Goal: Task Accomplishment & Management: Manage account settings

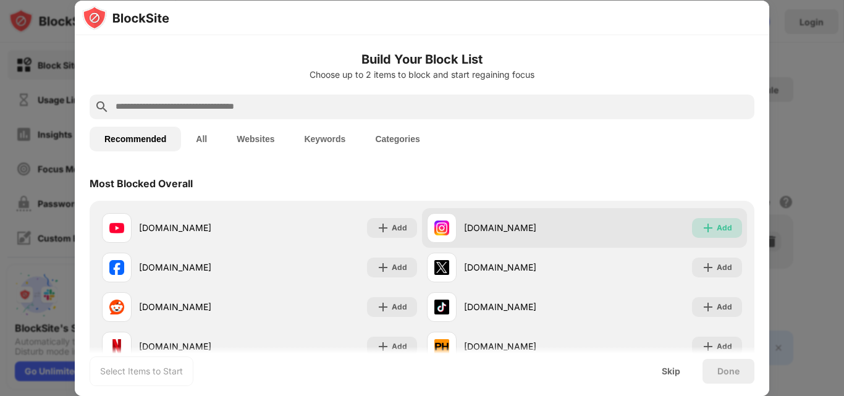
click at [706, 229] on div "Add" at bounding box center [717, 228] width 50 height 20
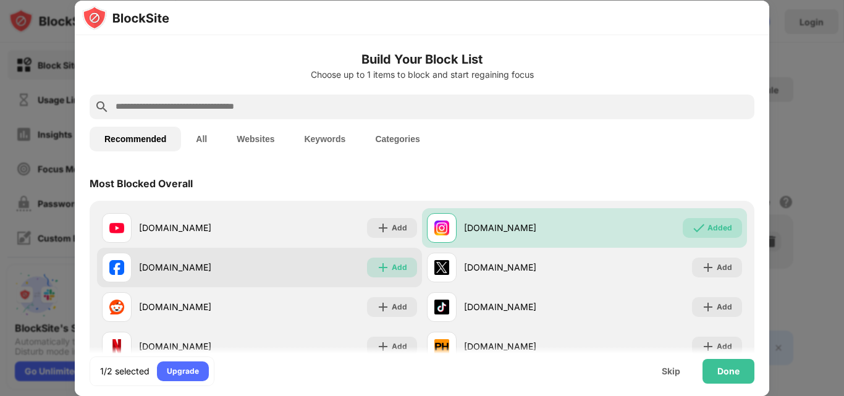
click at [401, 266] on div "Add" at bounding box center [399, 267] width 15 height 12
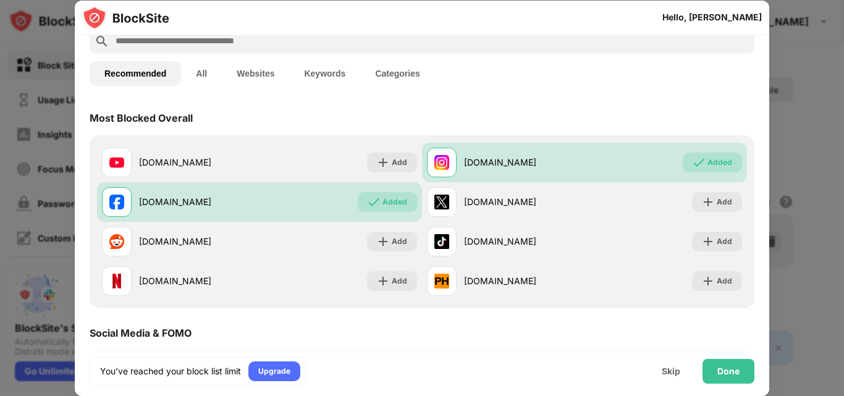
scroll to position [68, 0]
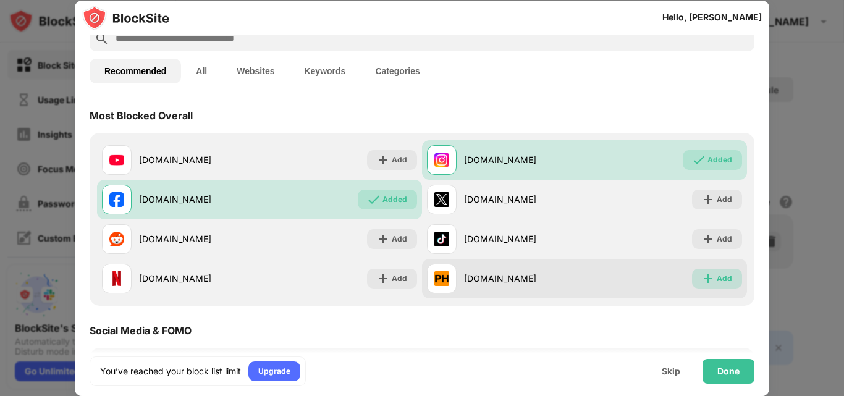
click at [708, 286] on div "Add" at bounding box center [717, 279] width 50 height 20
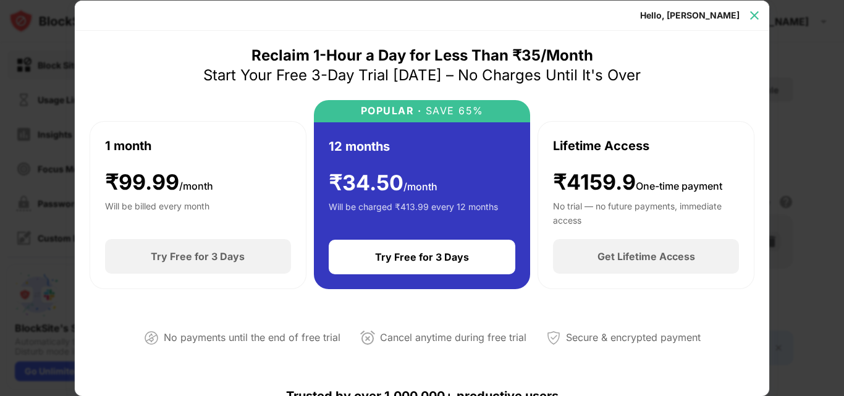
click at [760, 15] on img at bounding box center [755, 15] width 12 height 12
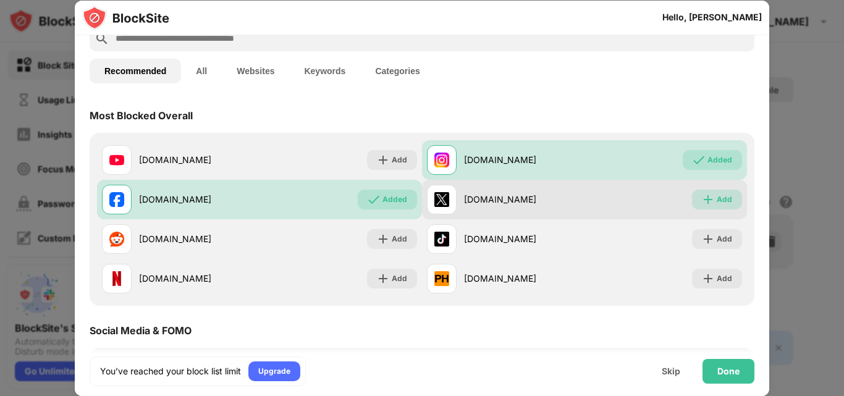
click at [721, 200] on div "Add" at bounding box center [724, 199] width 15 height 12
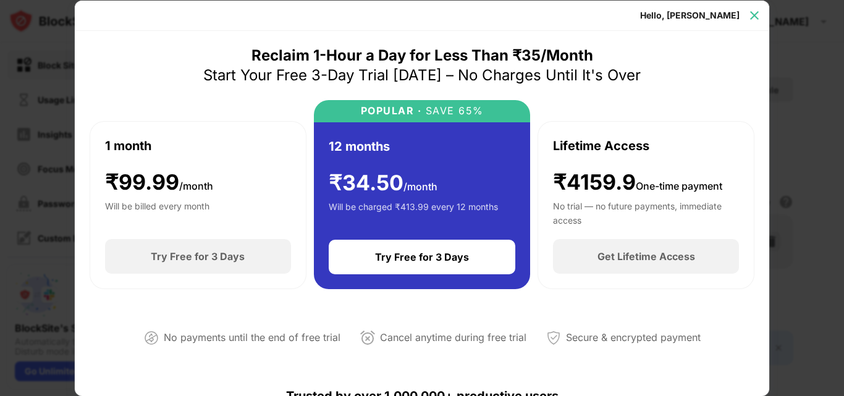
click at [756, 15] on img at bounding box center [755, 15] width 12 height 12
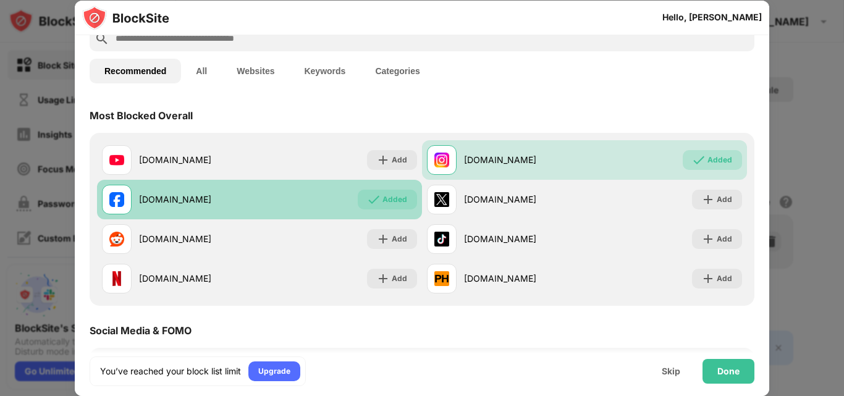
click at [394, 201] on div "Added" at bounding box center [395, 199] width 25 height 12
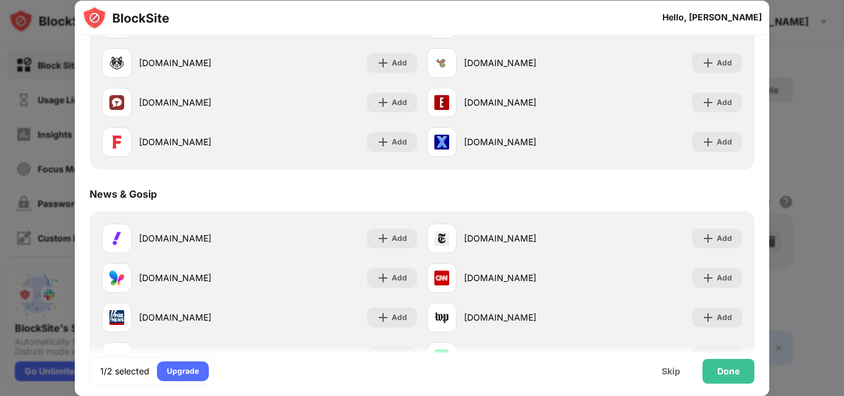
scroll to position [635, 0]
click at [737, 370] on div "Done" at bounding box center [729, 372] width 22 height 10
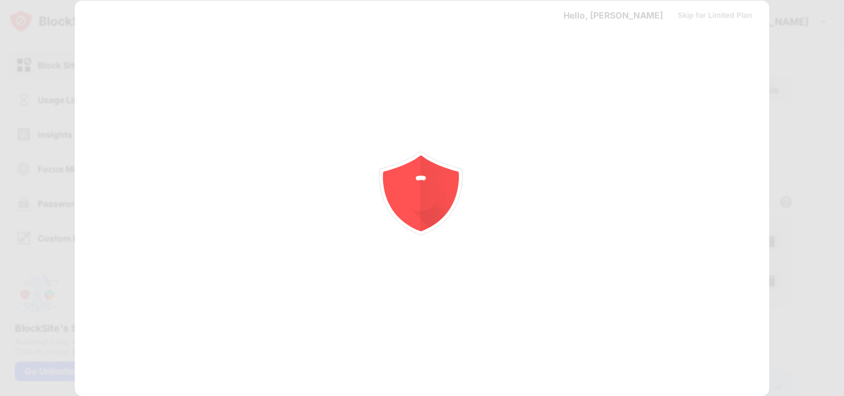
scroll to position [0, 0]
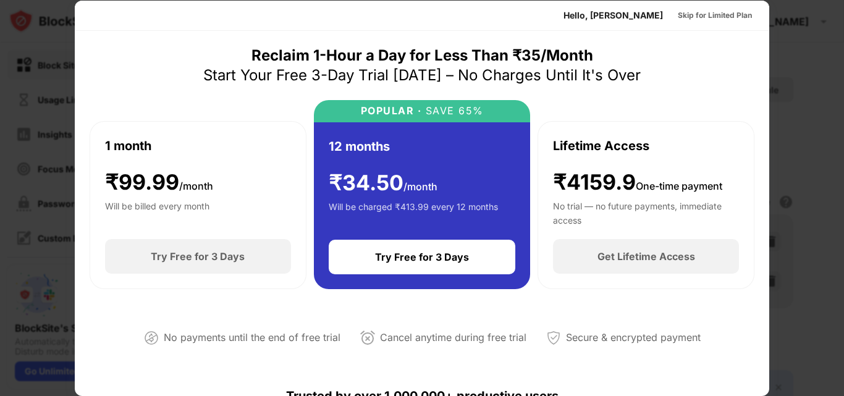
click at [794, 39] on div at bounding box center [422, 198] width 844 height 396
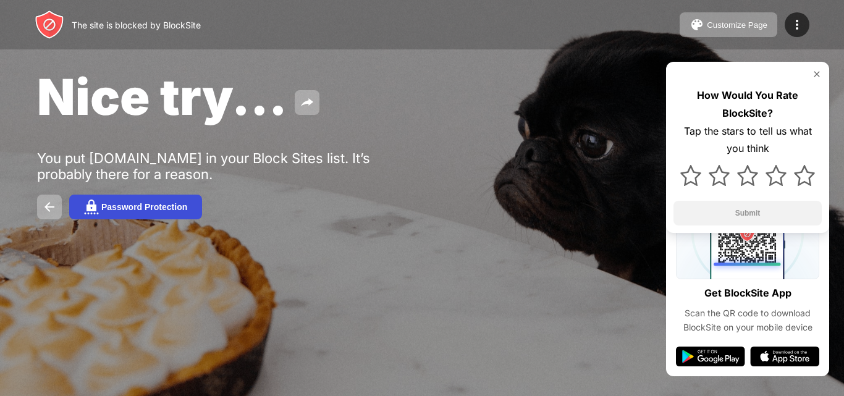
click at [153, 199] on button "Password Protection" at bounding box center [135, 207] width 133 height 25
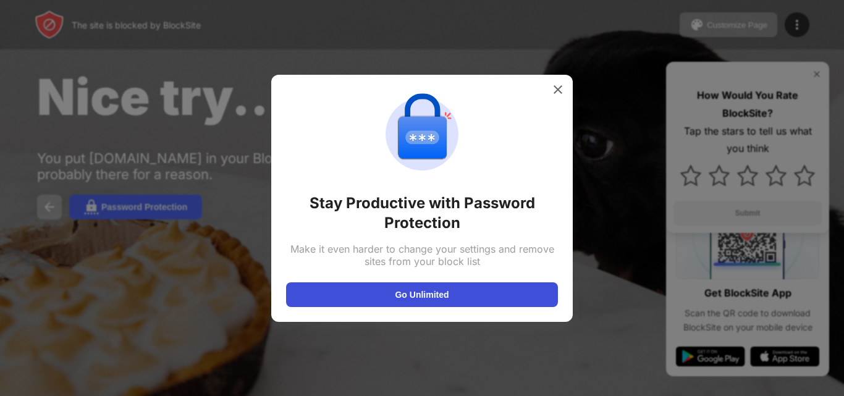
click at [404, 294] on button "Go Unlimited" at bounding box center [422, 294] width 272 height 25
